Goal: Transaction & Acquisition: Book appointment/travel/reservation

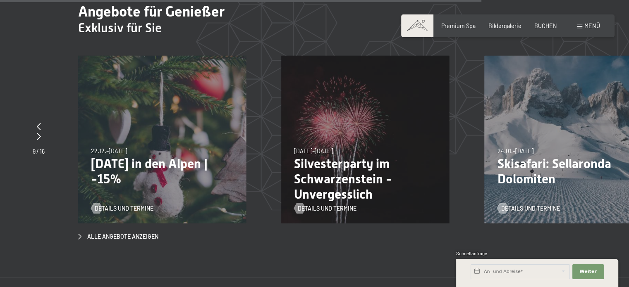
scroll to position [2687, 0]
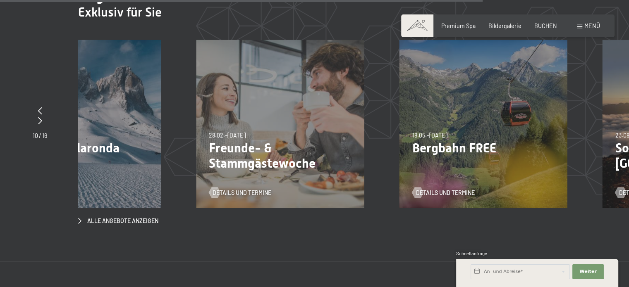
drag, startPoint x: 547, startPoint y: 141, endPoint x: 296, endPoint y: 142, distance: 251.4
click at [296, 142] on p "Freunde- & Stammgästewoche" at bounding box center [280, 156] width 143 height 31
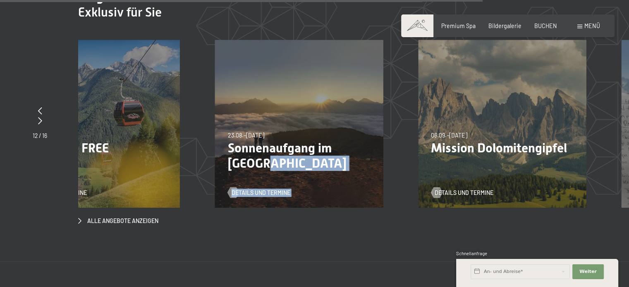
drag, startPoint x: 534, startPoint y: 143, endPoint x: 280, endPoint y: 159, distance: 254.3
click at [280, 159] on div "23.08.–30.08.2026 23.08.–30.08.2026 Sonnenaufgang im Ahrntal Details und Termine" at bounding box center [299, 124] width 168 height 168
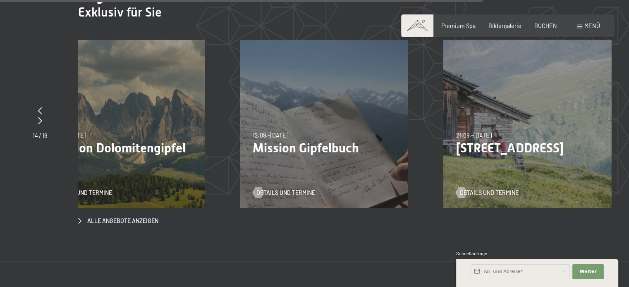
drag, startPoint x: 334, startPoint y: 147, endPoint x: 126, endPoint y: 166, distance: 208.8
click at [126, 166] on div "06.09.–27.09.2026 06.09.–27.09.2026 Mission Dolomitengipfel Details und Termine" at bounding box center [121, 124] width 168 height 168
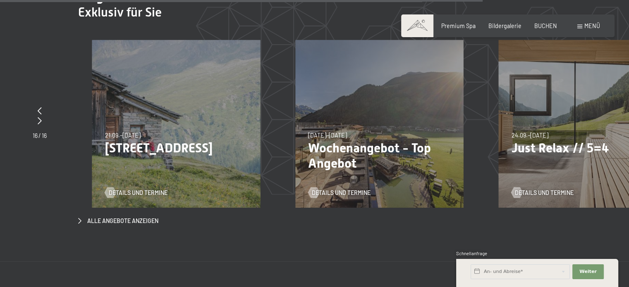
drag, startPoint x: 351, startPoint y: 146, endPoint x: 207, endPoint y: 162, distance: 144.3
click at [207, 162] on div "21.09.–05.10.2025 27.06.–09.08.2026 29.08.–13.09.2026 21.09.–05.10.2025 Bleibe …" at bounding box center [176, 124] width 168 height 168
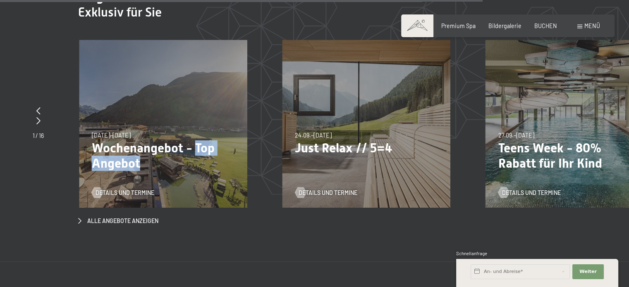
drag, startPoint x: 396, startPoint y: 135, endPoint x: 205, endPoint y: 153, distance: 191.4
click at [205, 153] on p "Wochenangebot - Top Angebot" at bounding box center [163, 156] width 143 height 31
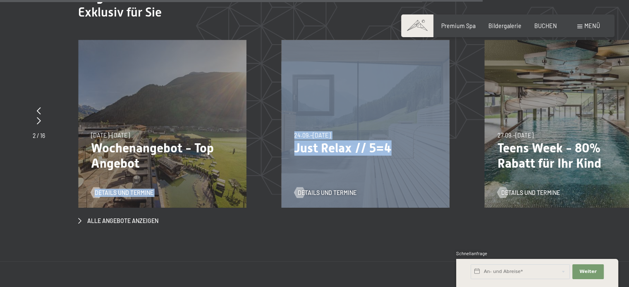
drag, startPoint x: 392, startPoint y: 138, endPoint x: 227, endPoint y: 146, distance: 165.6
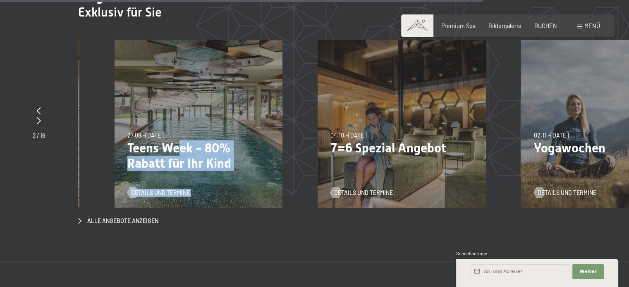
drag, startPoint x: 534, startPoint y: 132, endPoint x: 193, endPoint y: 159, distance: 342.6
click at [193, 159] on div "27.09.–21.12.2025 10.01.–18.01.2026 31.01.–15.02.2026 07.03.–29.03.2026 23.05.–…" at bounding box center [199, 124] width 168 height 168
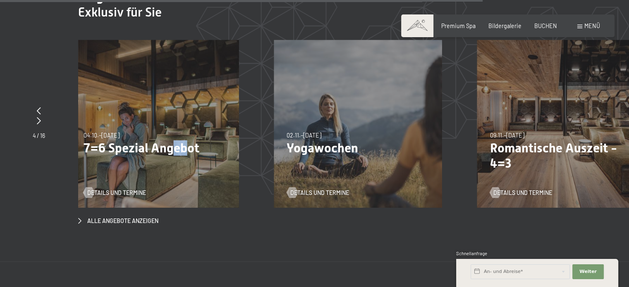
drag, startPoint x: 383, startPoint y: 129, endPoint x: 184, endPoint y: 139, distance: 198.7
click at [184, 139] on div "04.10.–26.10.2025 01.11.–21.12.2025 10.01.–01.02.2026 07.03.–29.03.2026 16.05.–…" at bounding box center [155, 124] width 168 height 168
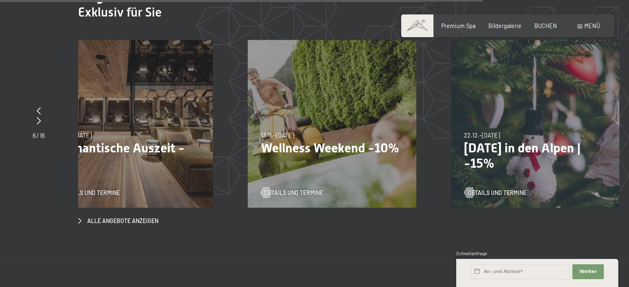
drag, startPoint x: 413, startPoint y: 139, endPoint x: 190, endPoint y: 153, distance: 223.2
click at [190, 153] on p "Romantische Auszeit - 4=3" at bounding box center [128, 156] width 143 height 31
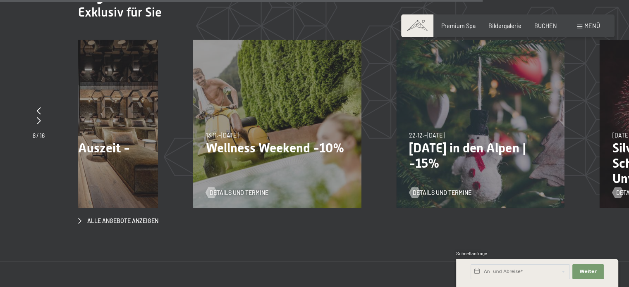
drag, startPoint x: 390, startPoint y: 139, endPoint x: 501, endPoint y: 155, distance: 111.9
click at [501, 155] on div "22.12.–26.12.2025 22.12.–26.12.2025 Weihnachten in den Alpen | -15% Details und…" at bounding box center [480, 124] width 168 height 168
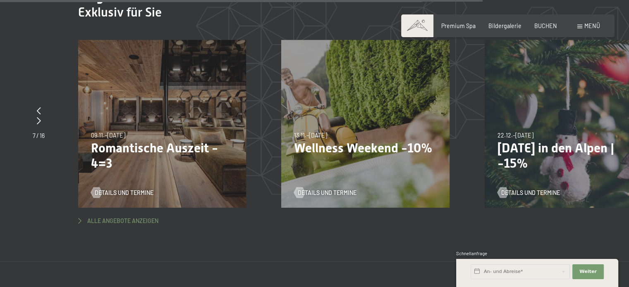
click at [114, 217] on span "Alle Angebote anzeigen" at bounding box center [122, 221] width 71 height 8
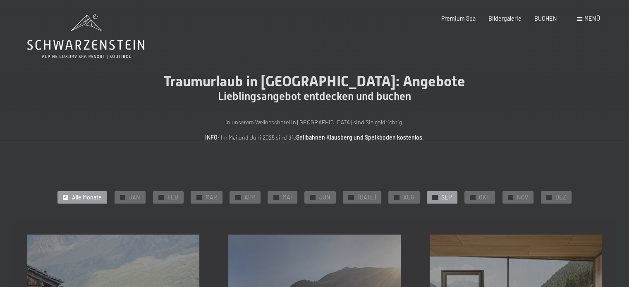
click at [433, 198] on span "✓" at bounding box center [434, 197] width 3 height 5
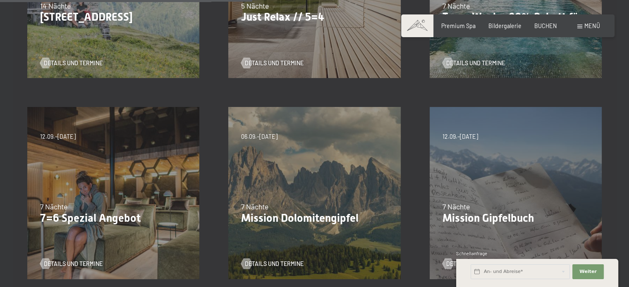
scroll to position [344, 0]
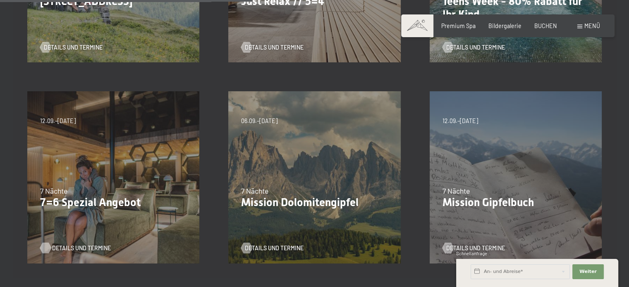
click at [66, 247] on span "Details und Termine" at bounding box center [81, 248] width 59 height 8
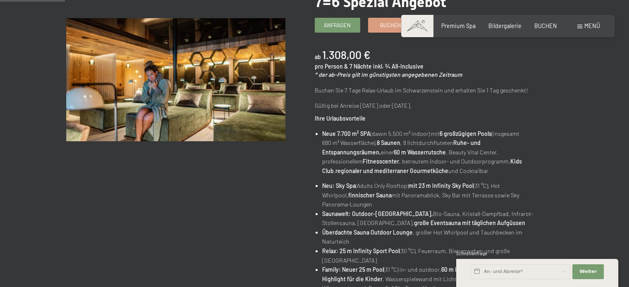
scroll to position [69, 0]
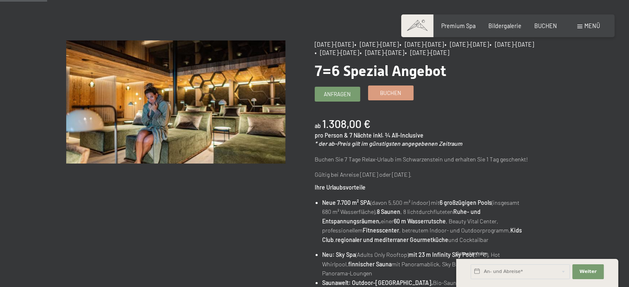
click at [391, 95] on span "Buchen" at bounding box center [390, 92] width 21 height 7
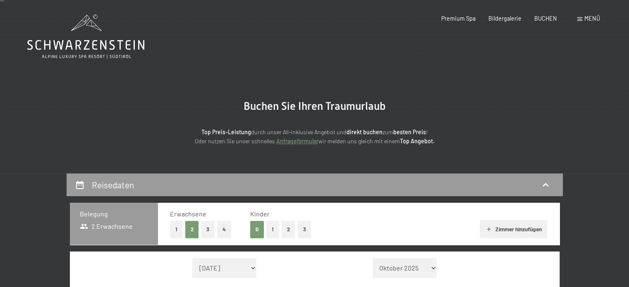
scroll to position [69, 0]
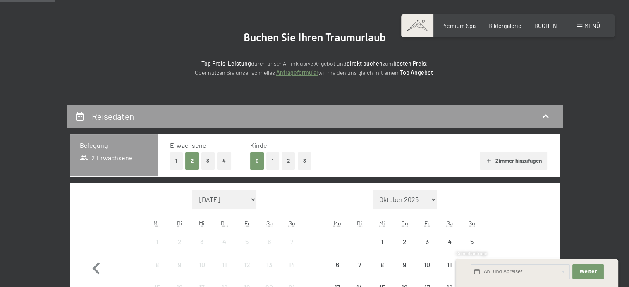
select select "[DATE]"
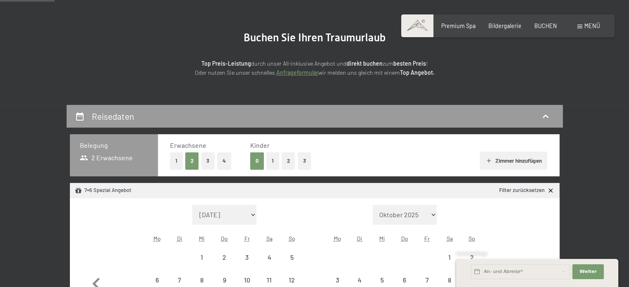
select select "[DATE]"
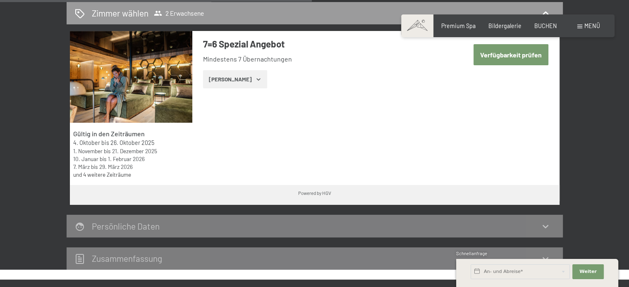
scroll to position [413, 0]
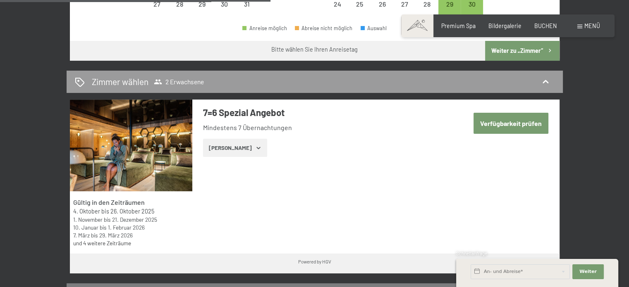
click at [235, 147] on button "[PERSON_NAME]" at bounding box center [235, 148] width 64 height 18
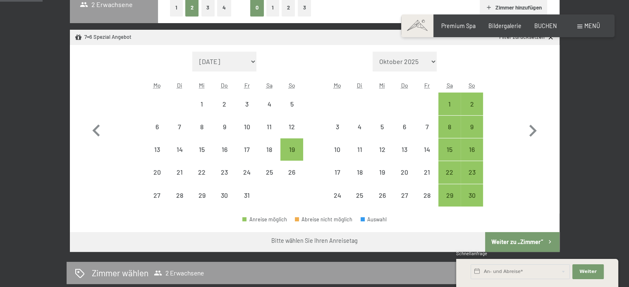
scroll to position [207, 0]
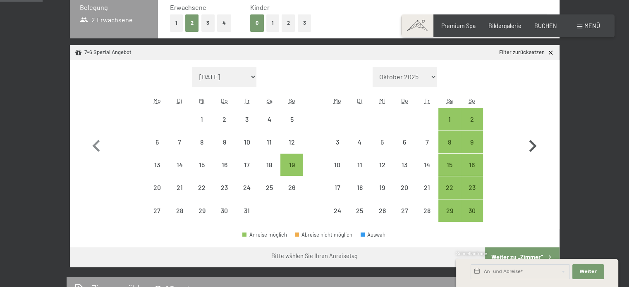
click at [533, 147] on icon "button" at bounding box center [532, 146] width 7 height 12
select select "[DATE]"
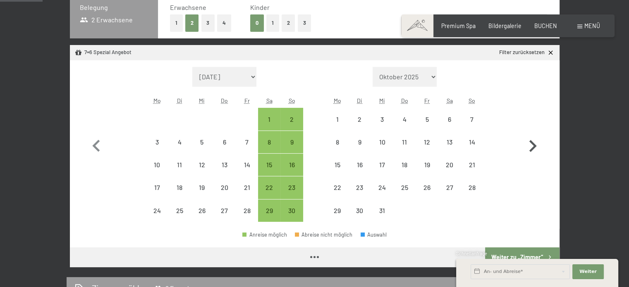
select select "[DATE]"
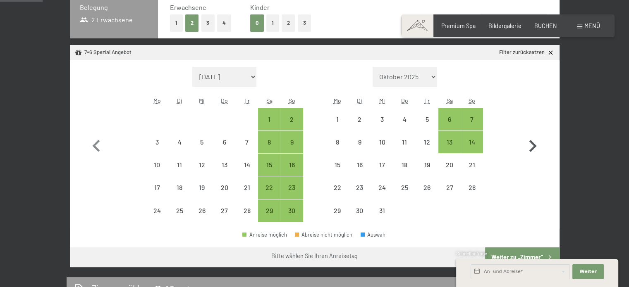
click at [533, 147] on icon "button" at bounding box center [532, 146] width 7 height 12
select select "[DATE]"
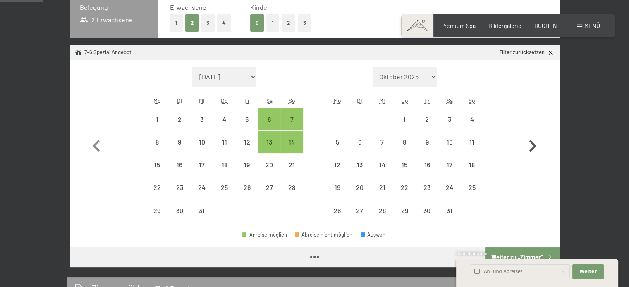
select select "[DATE]"
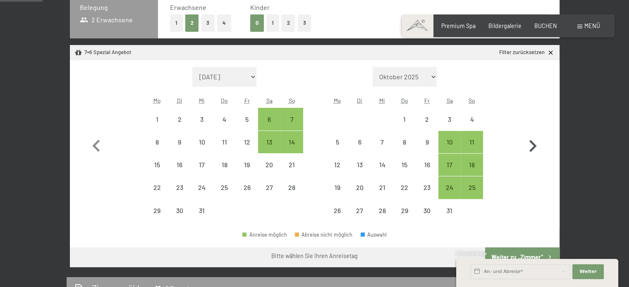
click at [533, 147] on icon "button" at bounding box center [532, 146] width 7 height 12
select select "[DATE]"
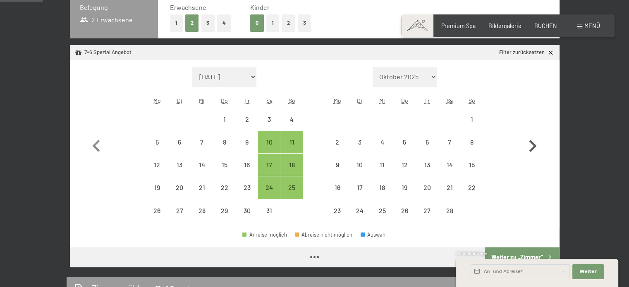
click at [533, 147] on icon "button" at bounding box center [532, 146] width 7 height 12
select select "[DATE]"
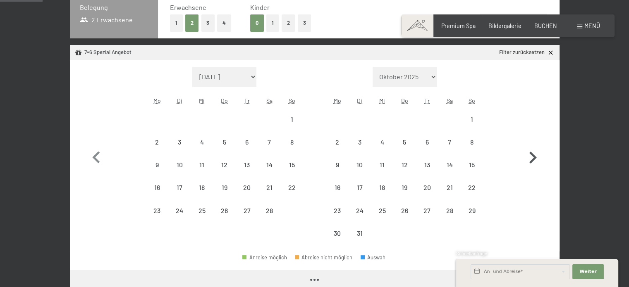
click at [533, 147] on icon "button" at bounding box center [532, 158] width 24 height 24
select select "[DATE]"
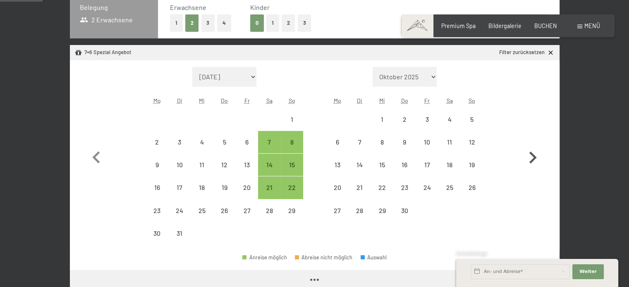
select select "[DATE]"
click at [533, 147] on icon "button" at bounding box center [532, 158] width 24 height 24
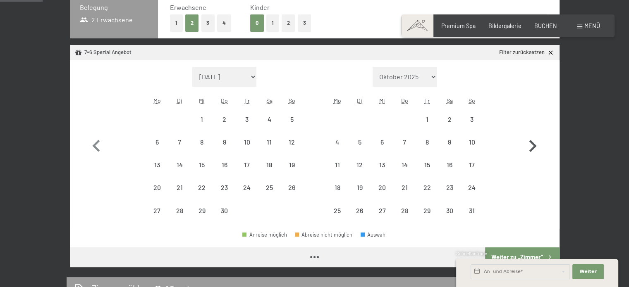
select select "[DATE]"
click at [533, 147] on icon "button" at bounding box center [532, 146] width 7 height 12
select select "[DATE]"
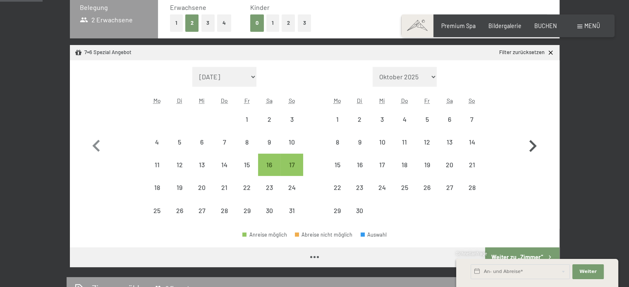
select select "[DATE]"
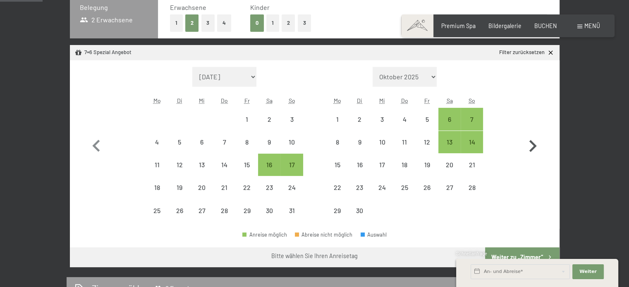
click at [533, 147] on icon "button" at bounding box center [532, 146] width 7 height 12
select select "[DATE]"
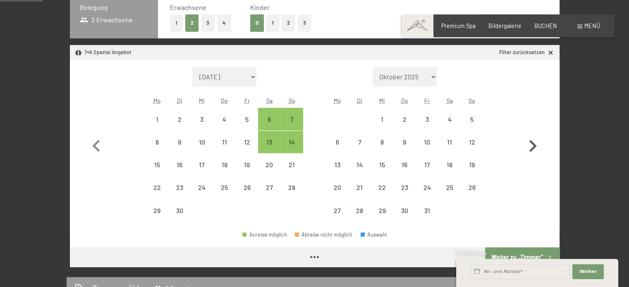
select select "[DATE]"
click at [533, 147] on icon "button" at bounding box center [532, 146] width 7 height 12
select select "[DATE]"
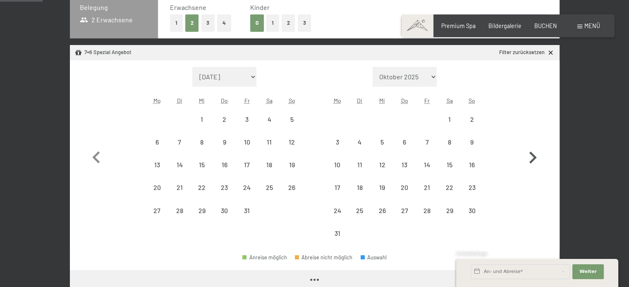
select select "[DATE]"
click at [534, 159] on icon "button" at bounding box center [532, 158] width 7 height 12
select select "[DATE]"
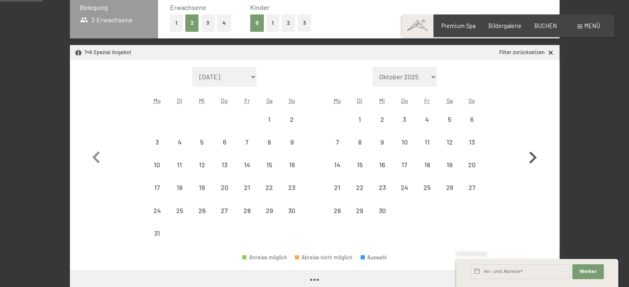
select select "[DATE]"
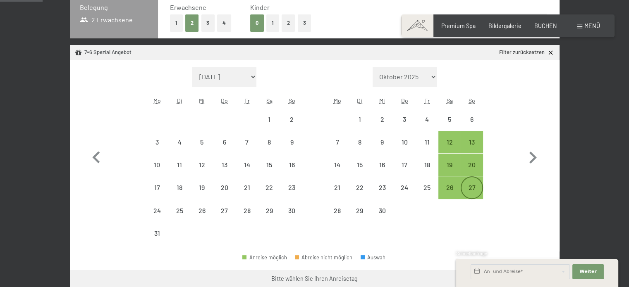
click at [471, 189] on div "27" at bounding box center [471, 194] width 21 height 21
select select "[DATE]"
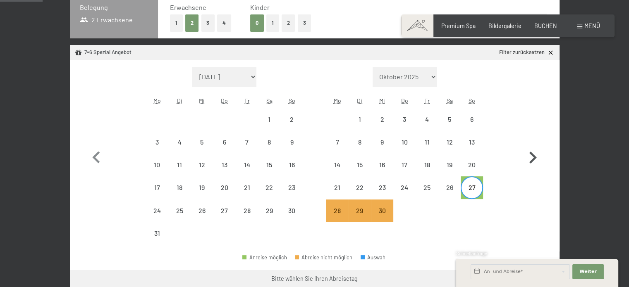
click at [534, 160] on icon "button" at bounding box center [532, 158] width 24 height 24
select select "[DATE]"
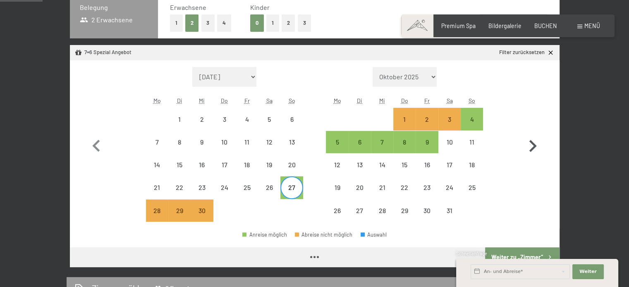
select select "[DATE]"
click at [474, 122] on div "4" at bounding box center [471, 126] width 21 height 21
select select "[DATE]"
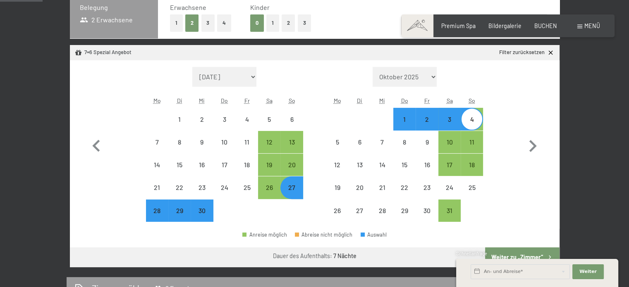
select select "[DATE]"
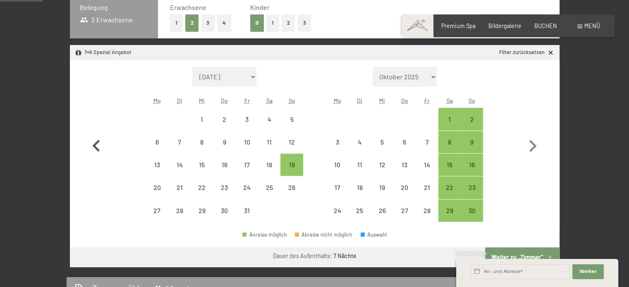
click at [96, 147] on icon "button" at bounding box center [95, 146] width 7 height 12
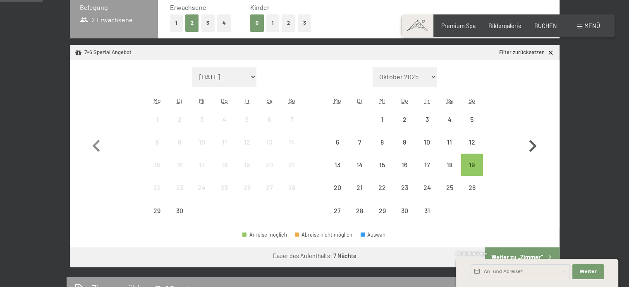
click at [533, 148] on icon "button" at bounding box center [532, 146] width 7 height 12
select select "[DATE]"
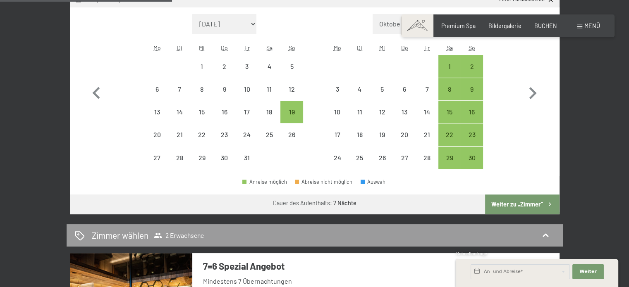
scroll to position [275, 0]
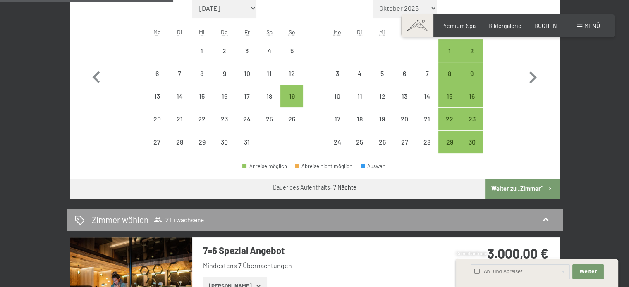
click at [517, 187] on button "Weiter zu „Zimmer“" at bounding box center [522, 189] width 74 height 20
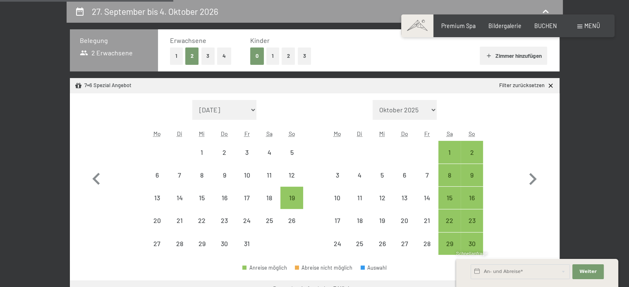
select select "[DATE]"
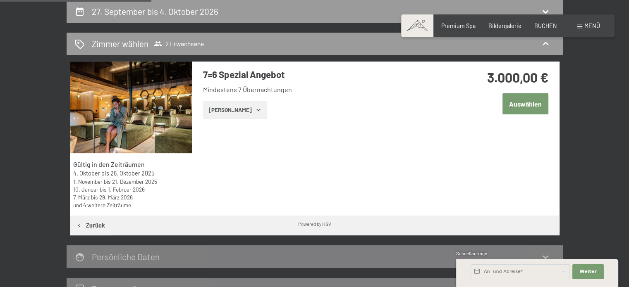
click at [256, 110] on icon "button" at bounding box center [258, 110] width 4 height 2
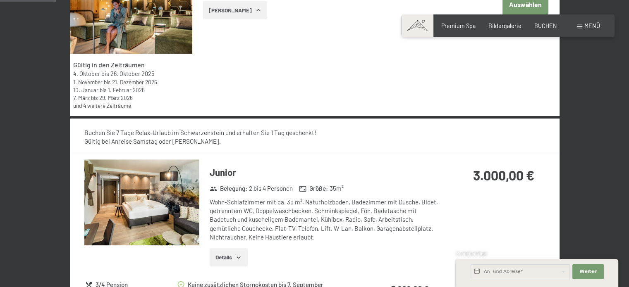
scroll to position [105, 0]
